Goal: Information Seeking & Learning: Find specific fact

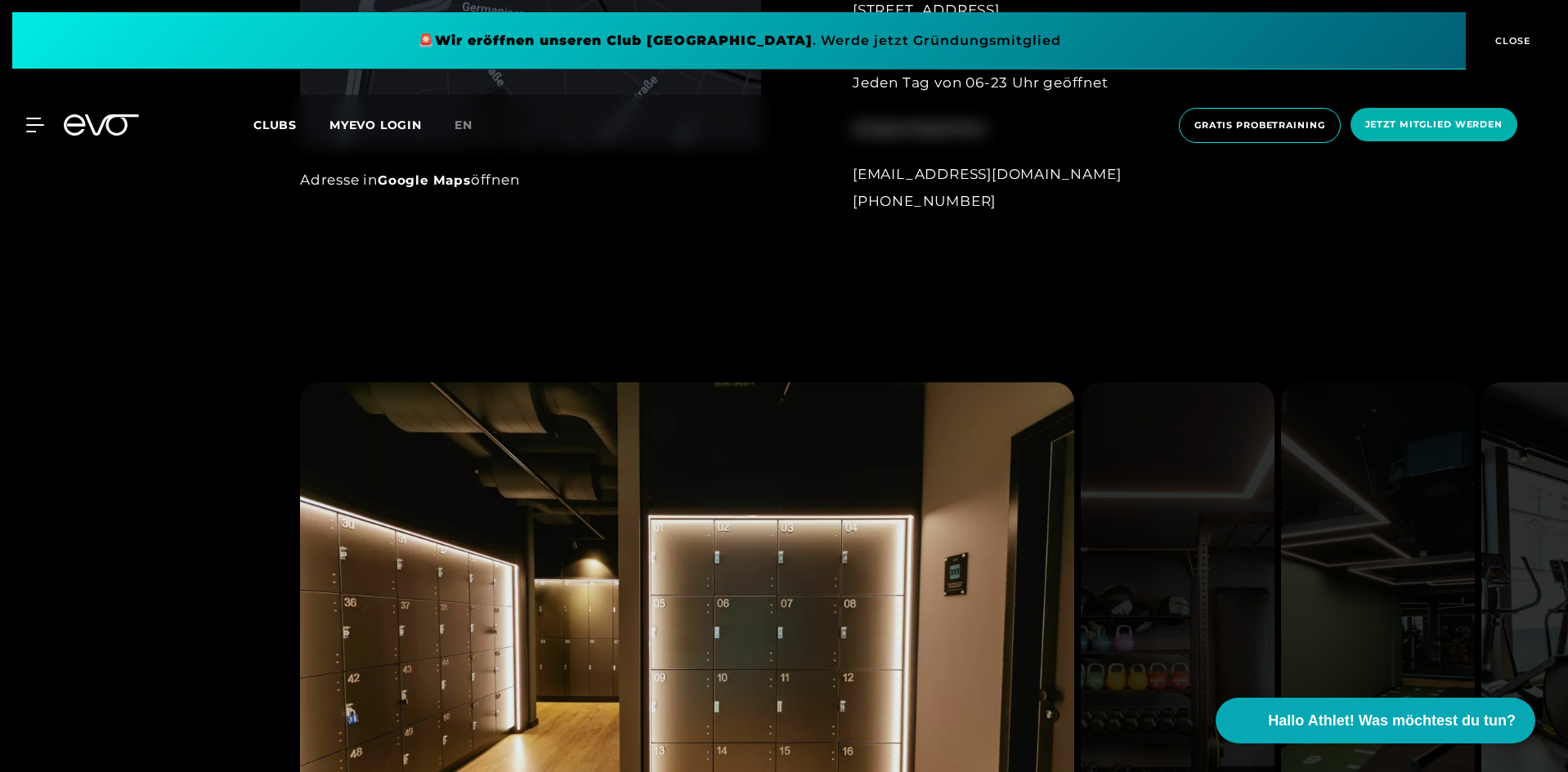
scroll to position [1635, 0]
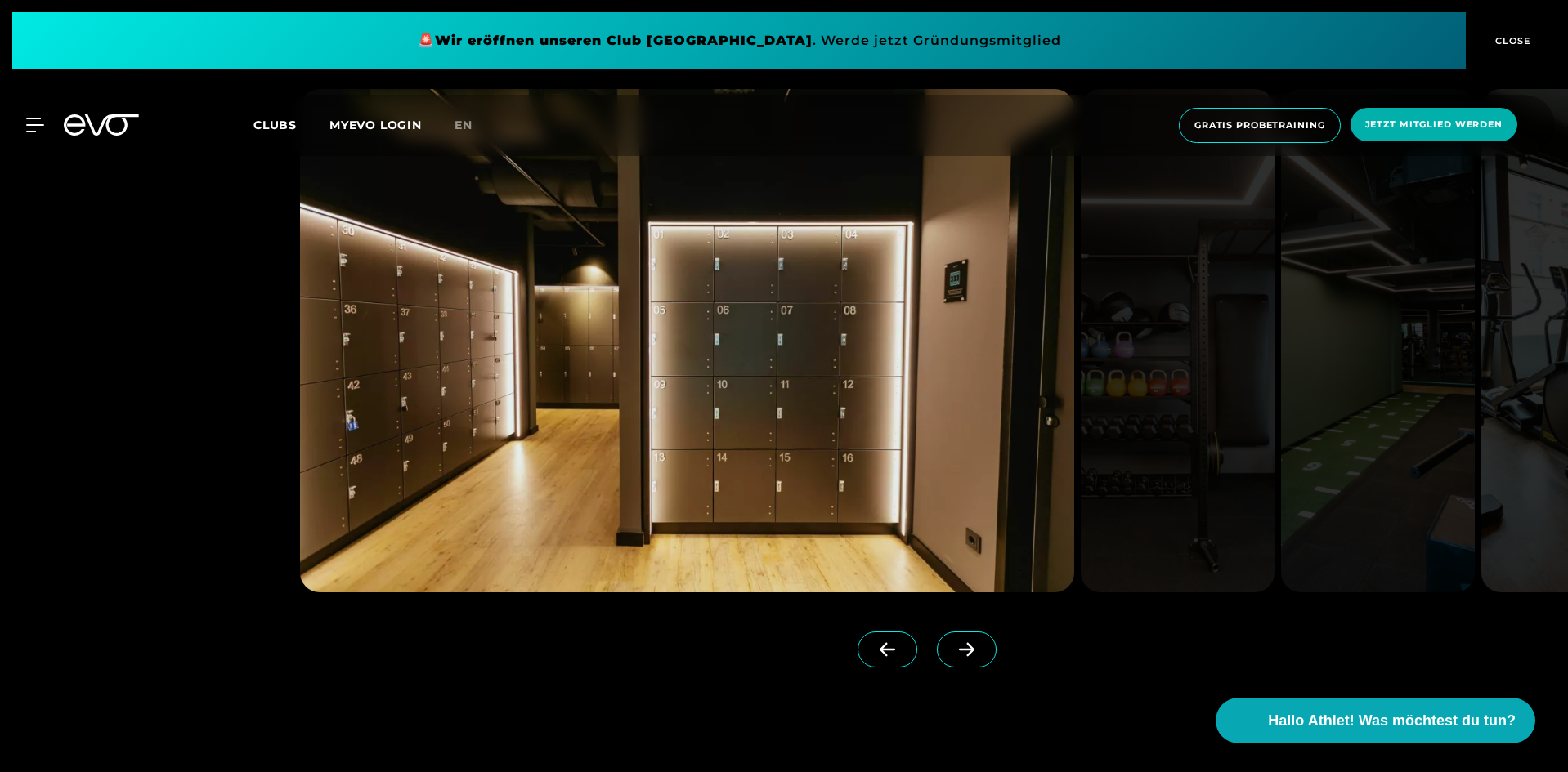
click at [957, 646] on icon at bounding box center [967, 649] width 29 height 15
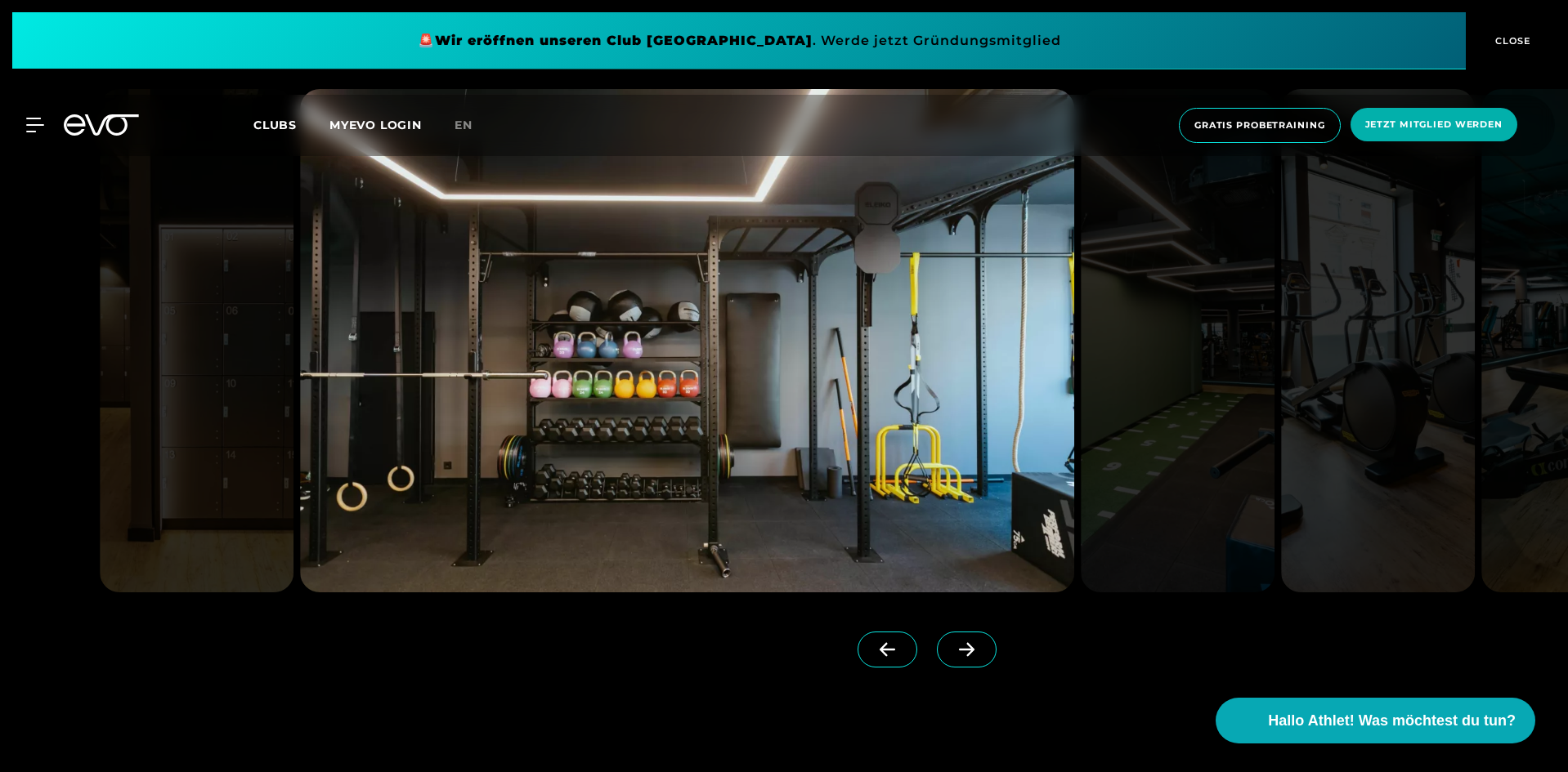
click at [957, 646] on icon at bounding box center [967, 649] width 29 height 15
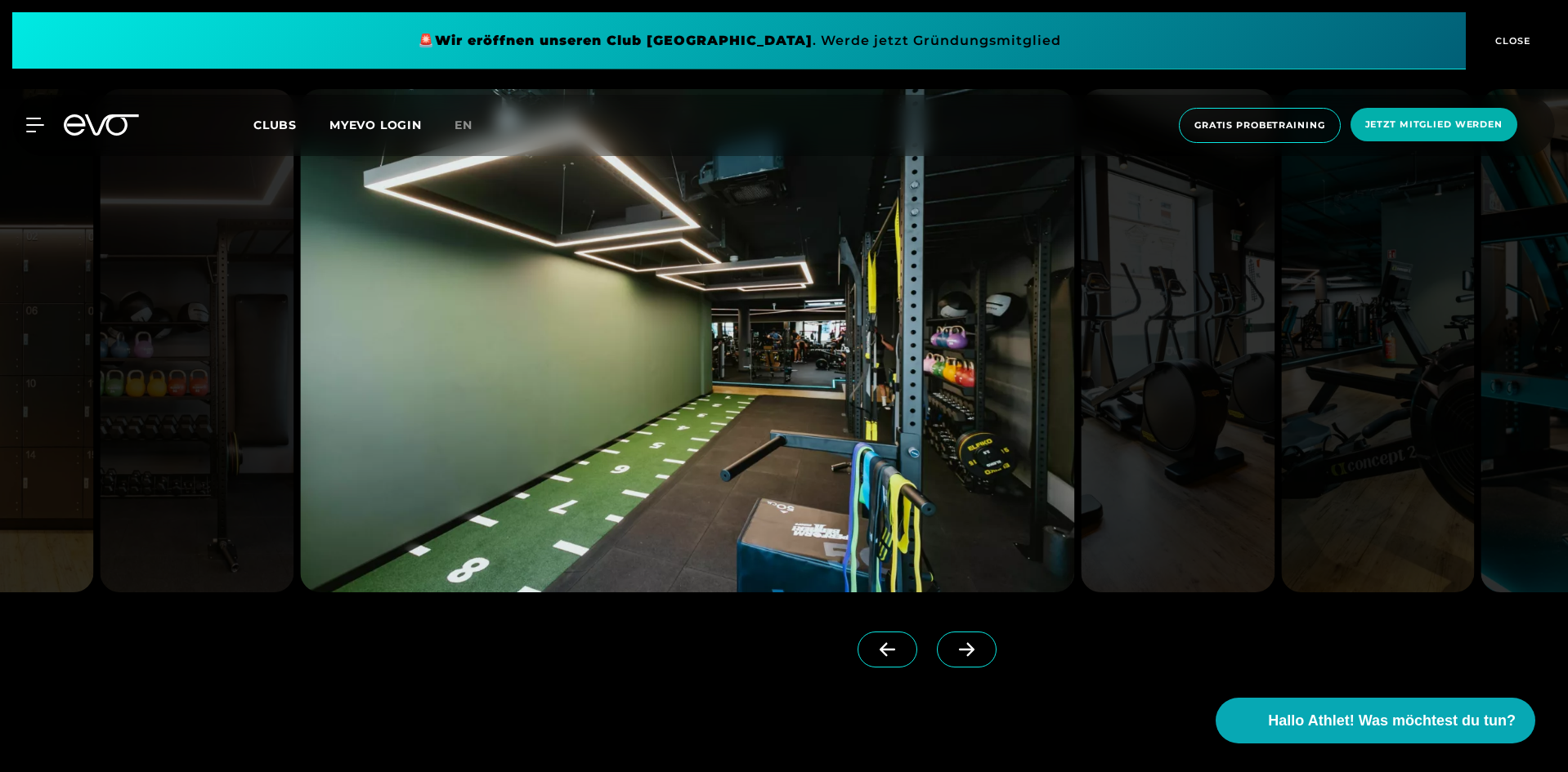
click at [957, 646] on icon at bounding box center [967, 649] width 29 height 15
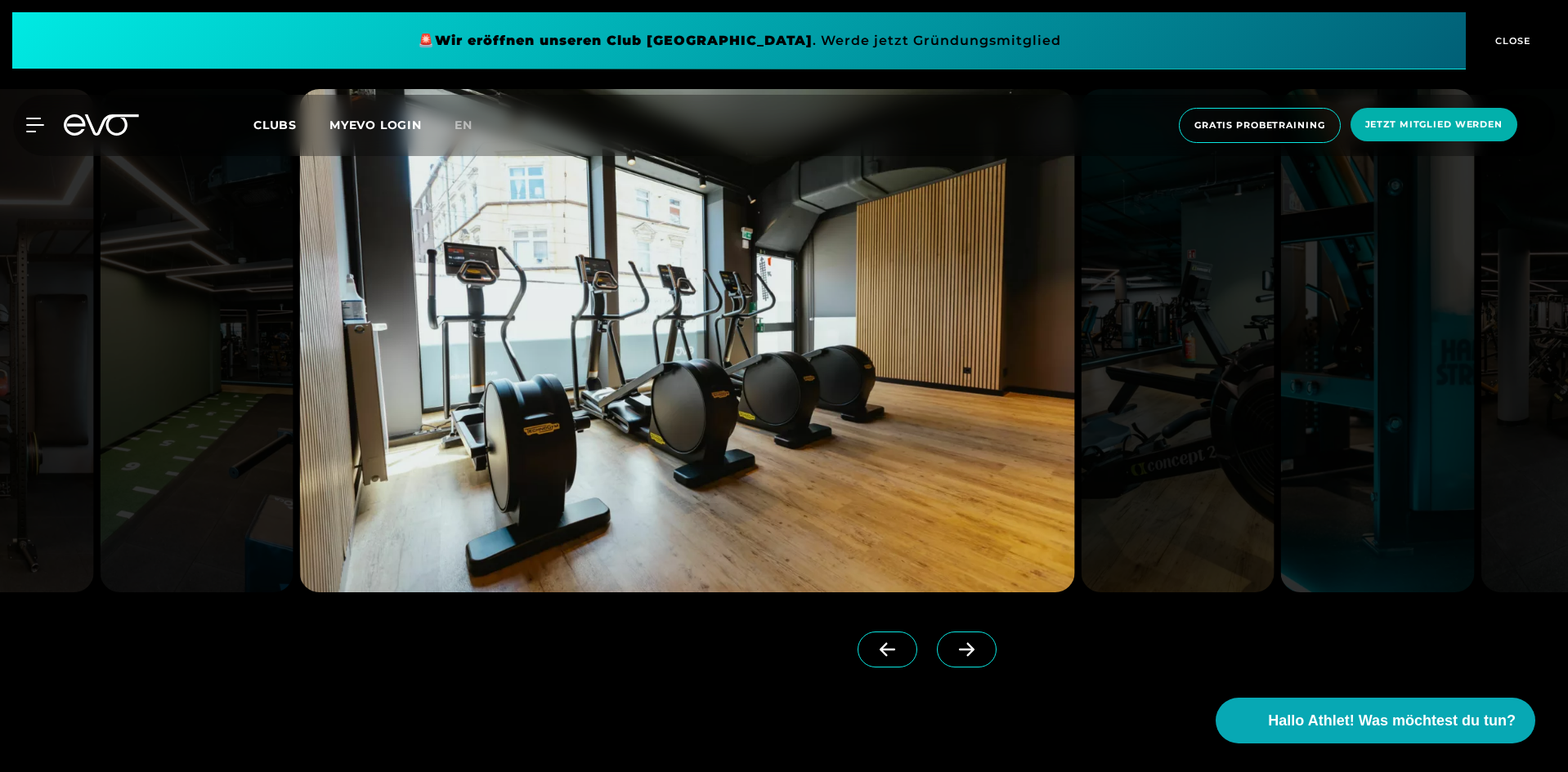
click at [957, 646] on icon at bounding box center [967, 649] width 29 height 15
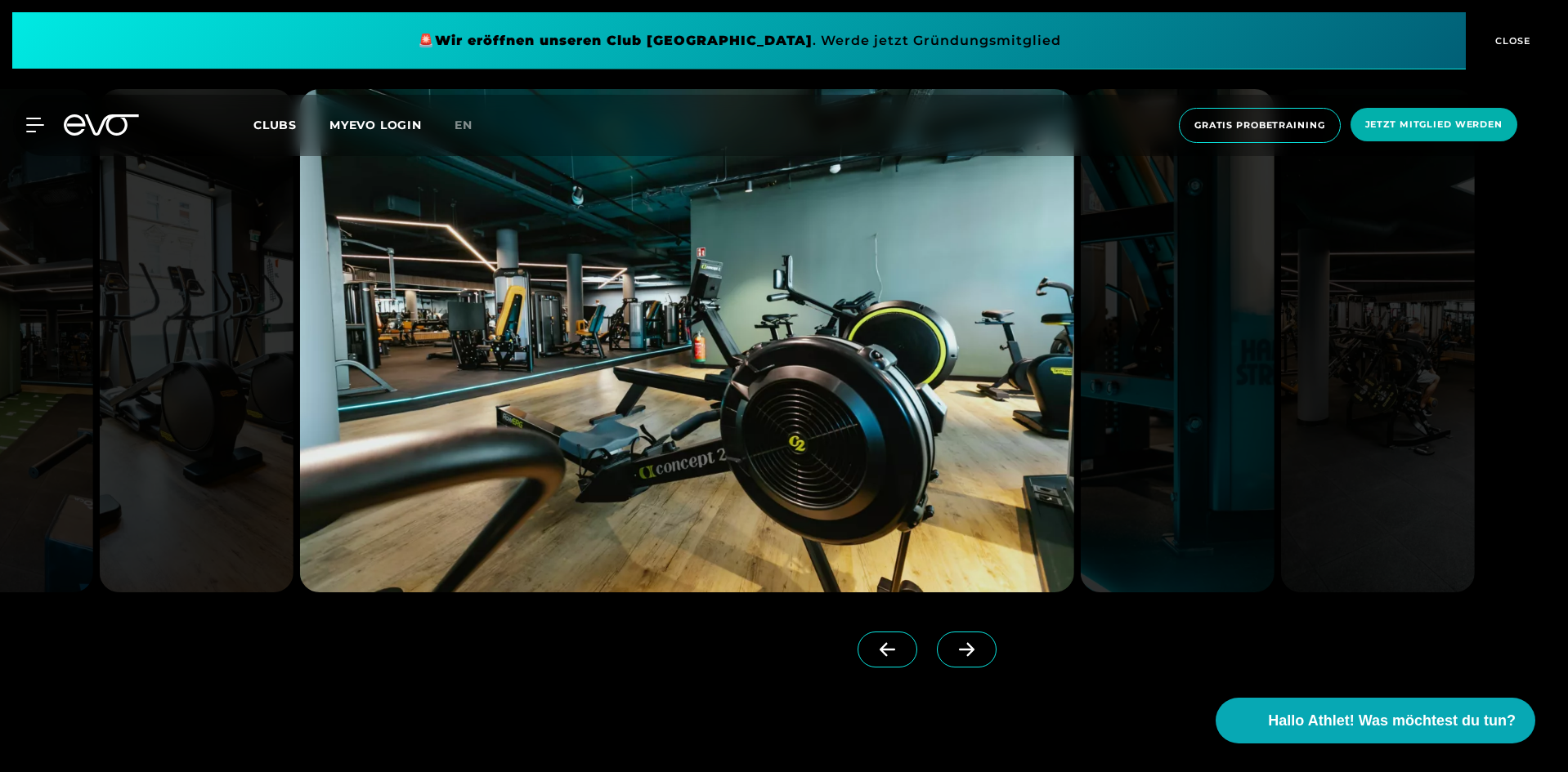
click at [957, 646] on icon at bounding box center [967, 649] width 29 height 15
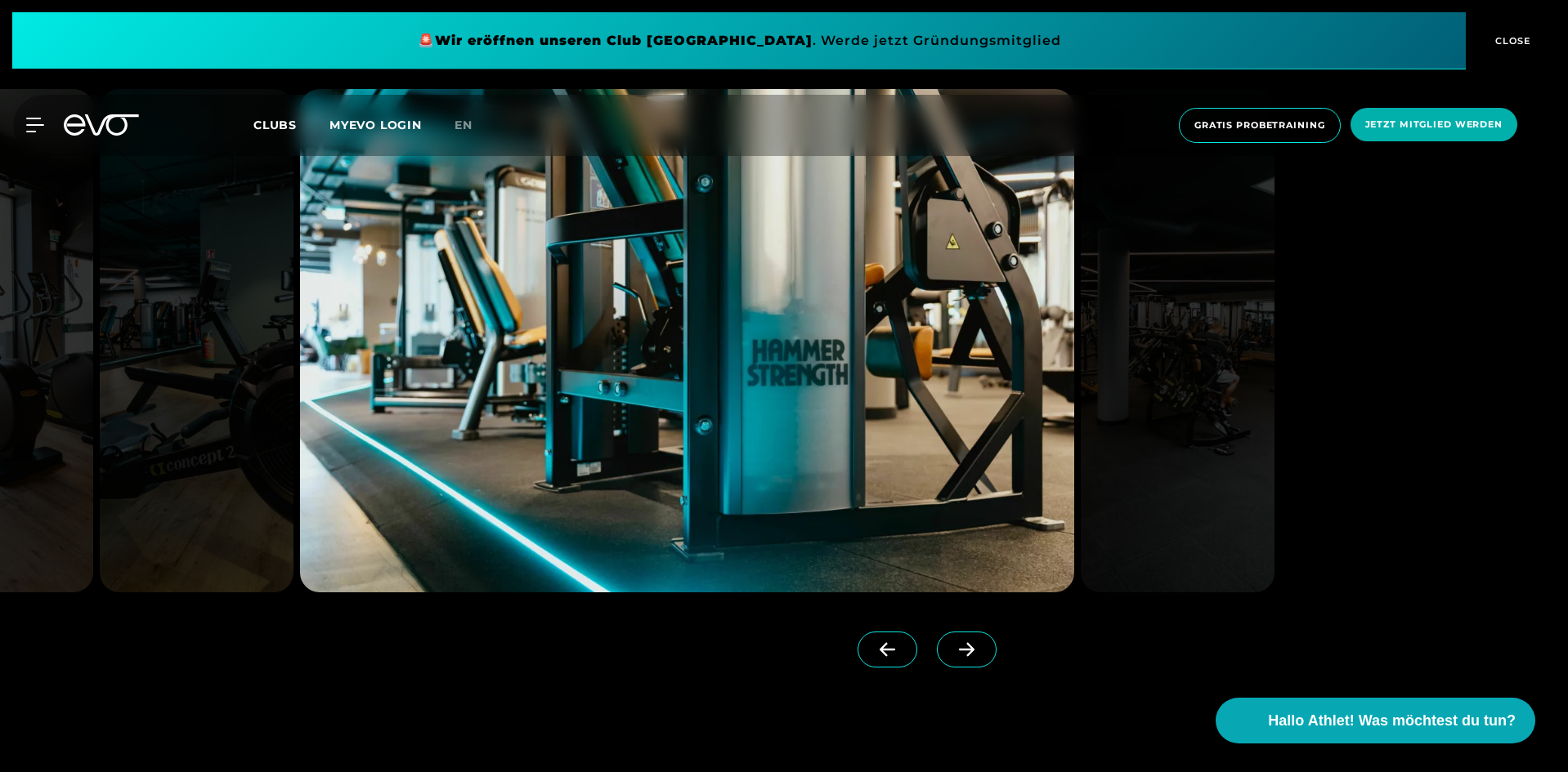
click at [957, 646] on icon at bounding box center [967, 649] width 29 height 15
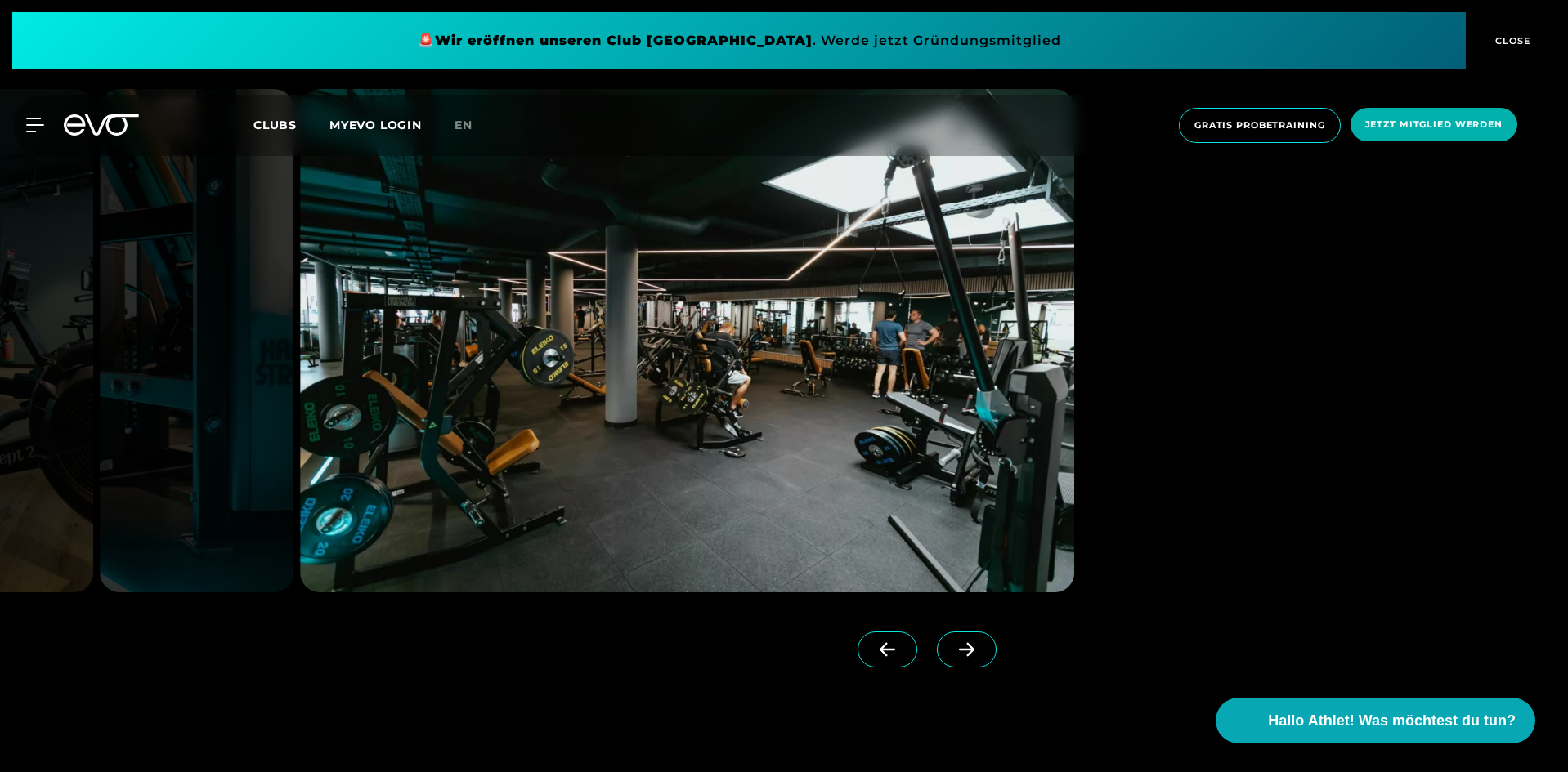
click at [957, 646] on icon at bounding box center [967, 649] width 29 height 15
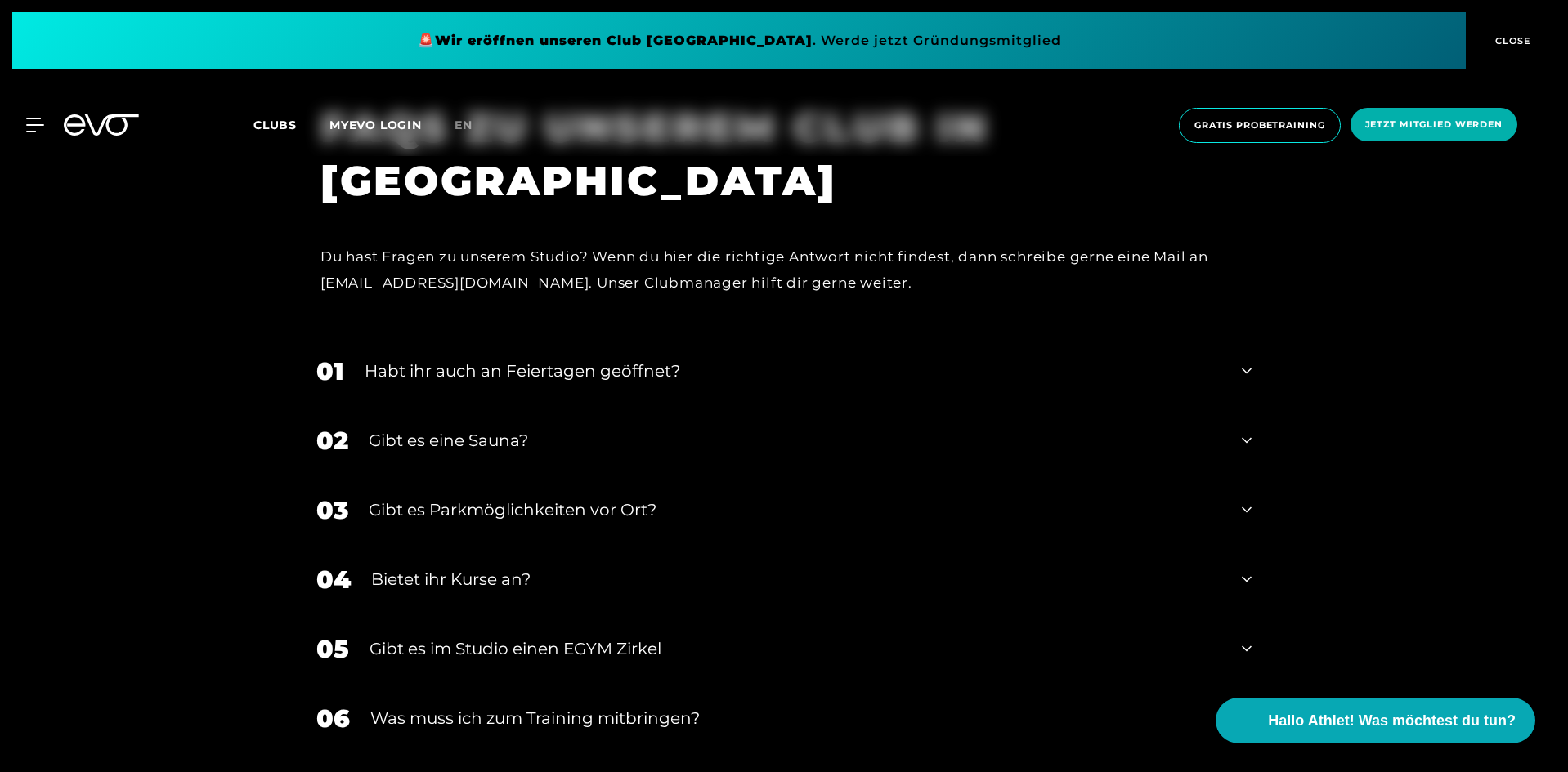
scroll to position [6048, 0]
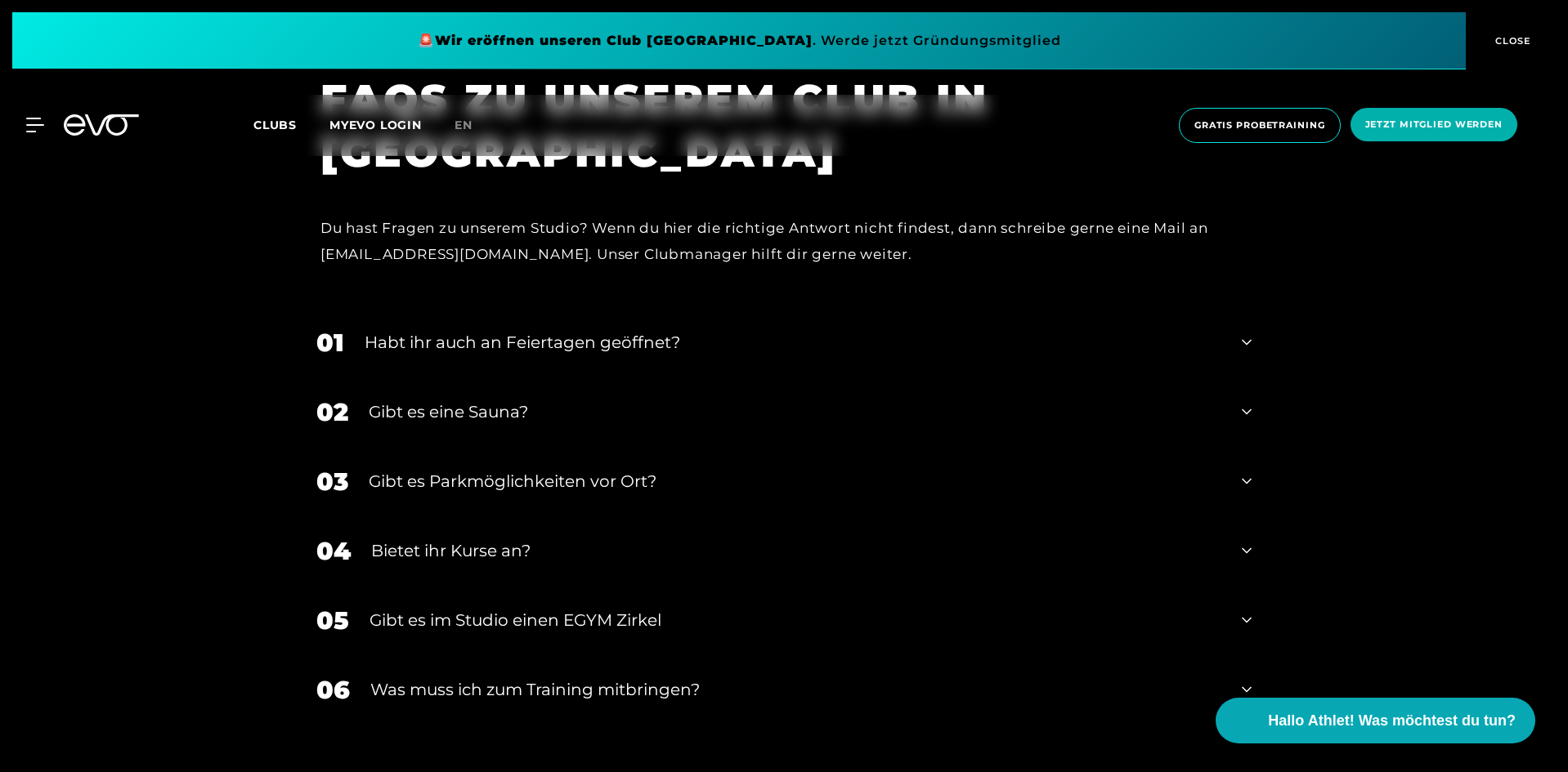
click at [800, 421] on div "Gibt es eine Sauna?" at bounding box center [795, 412] width 853 height 24
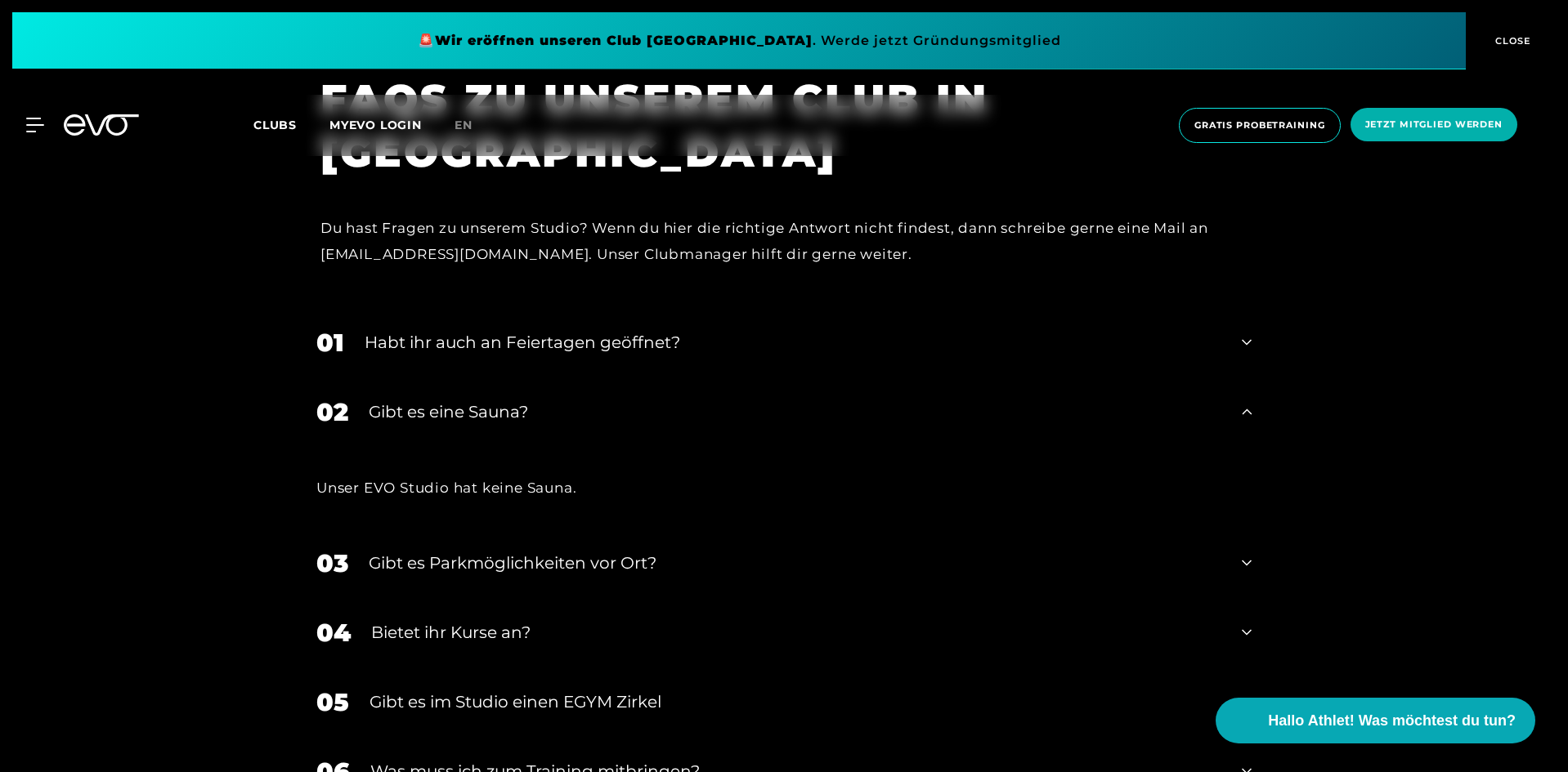
click at [811, 405] on div "Gibt es eine Sauna?" at bounding box center [795, 412] width 853 height 24
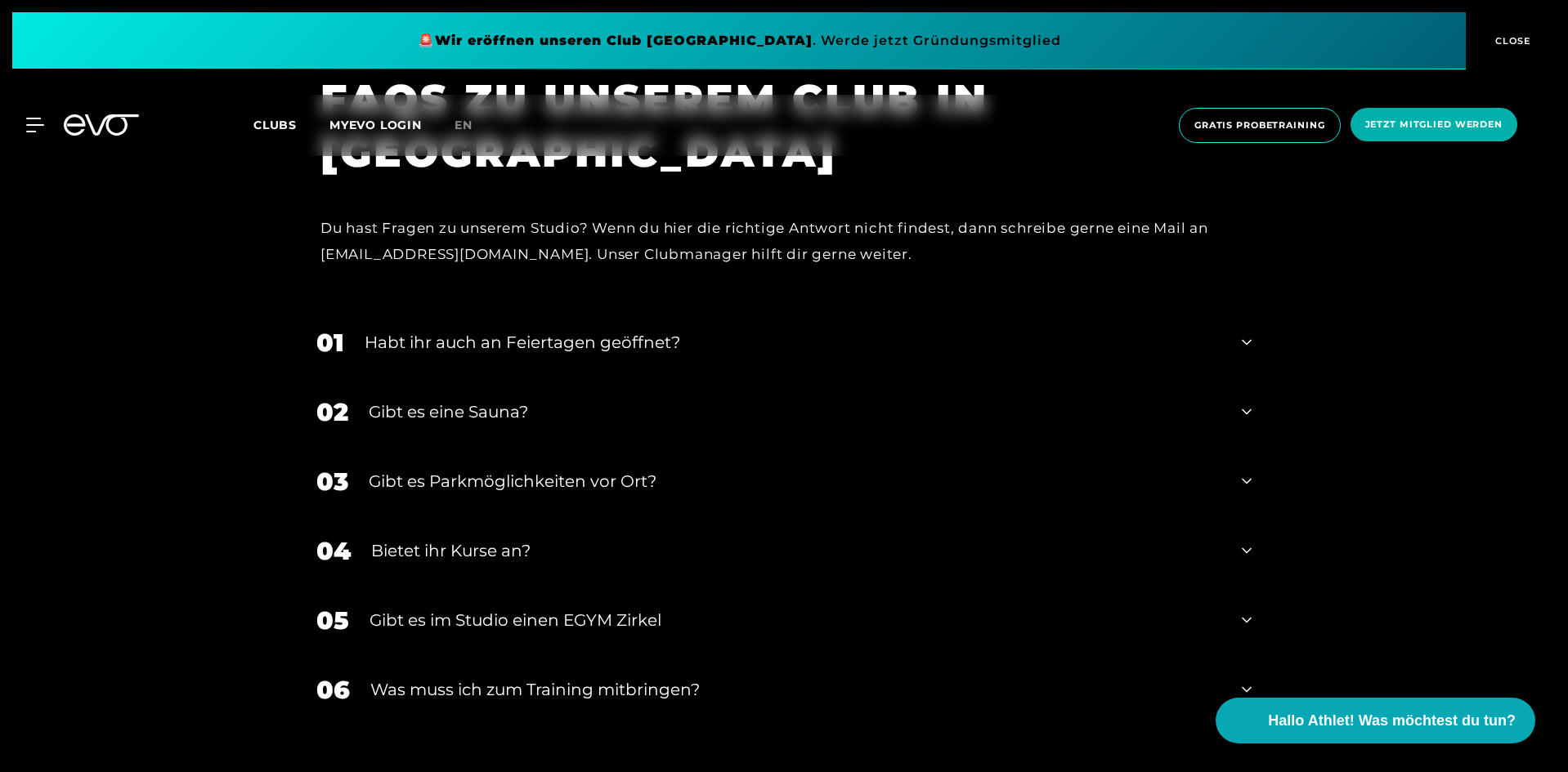
click at [735, 480] on div "Gibt es Parkmöglichkeiten vor Ort?" at bounding box center [795, 481] width 853 height 24
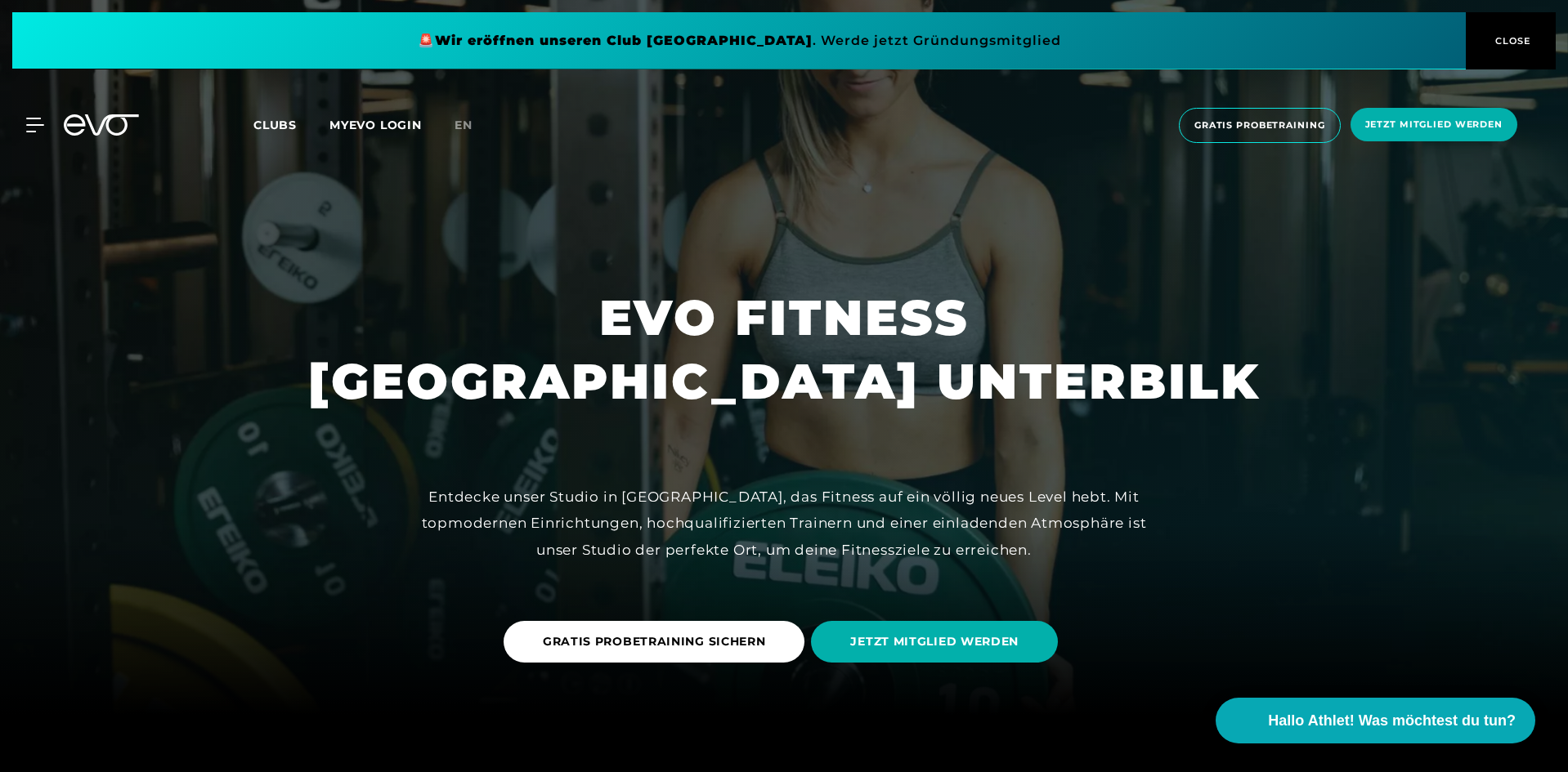
scroll to position [0, 0]
